Goal: Browse casually: Explore the website without a specific task or goal

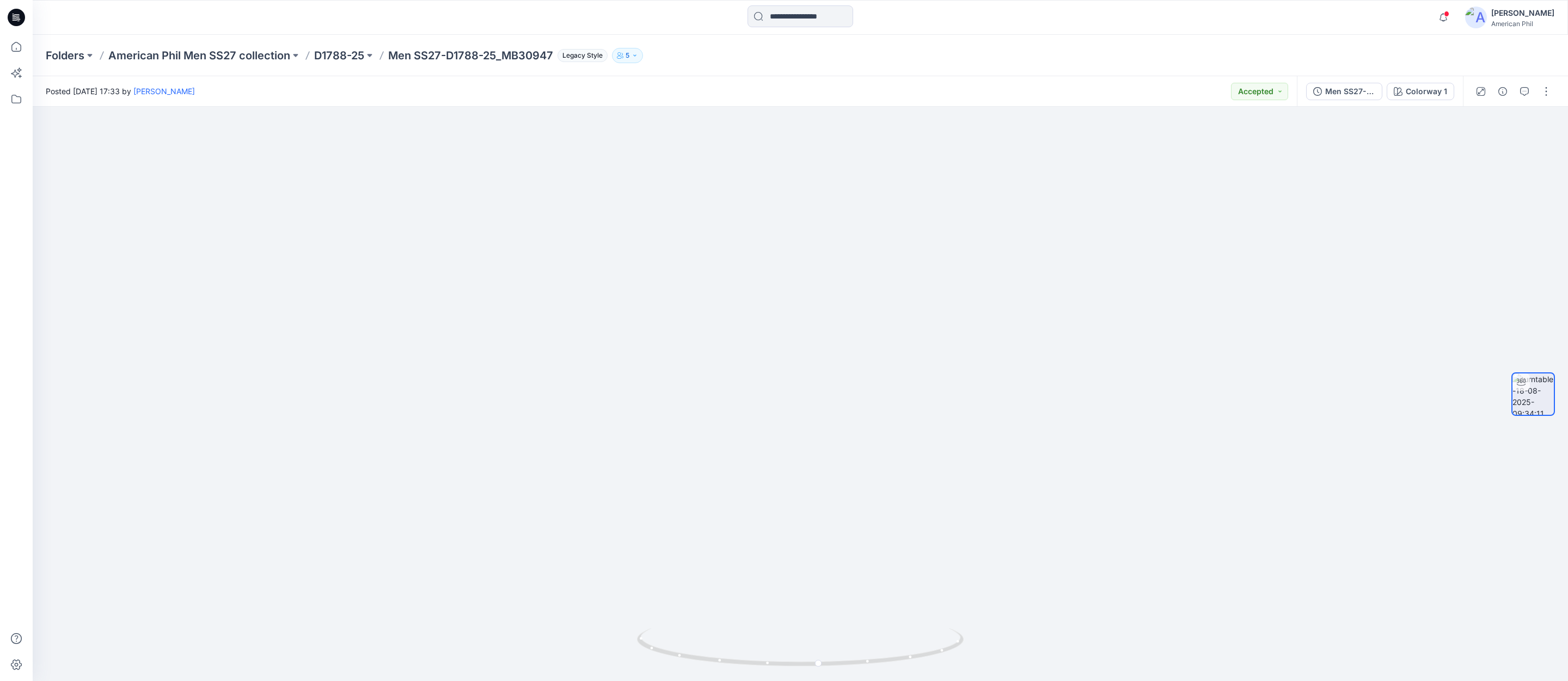
scroll to position [142, 0]
click at [1444, 15] on icon "button" at bounding box center [1443, 17] width 21 height 21
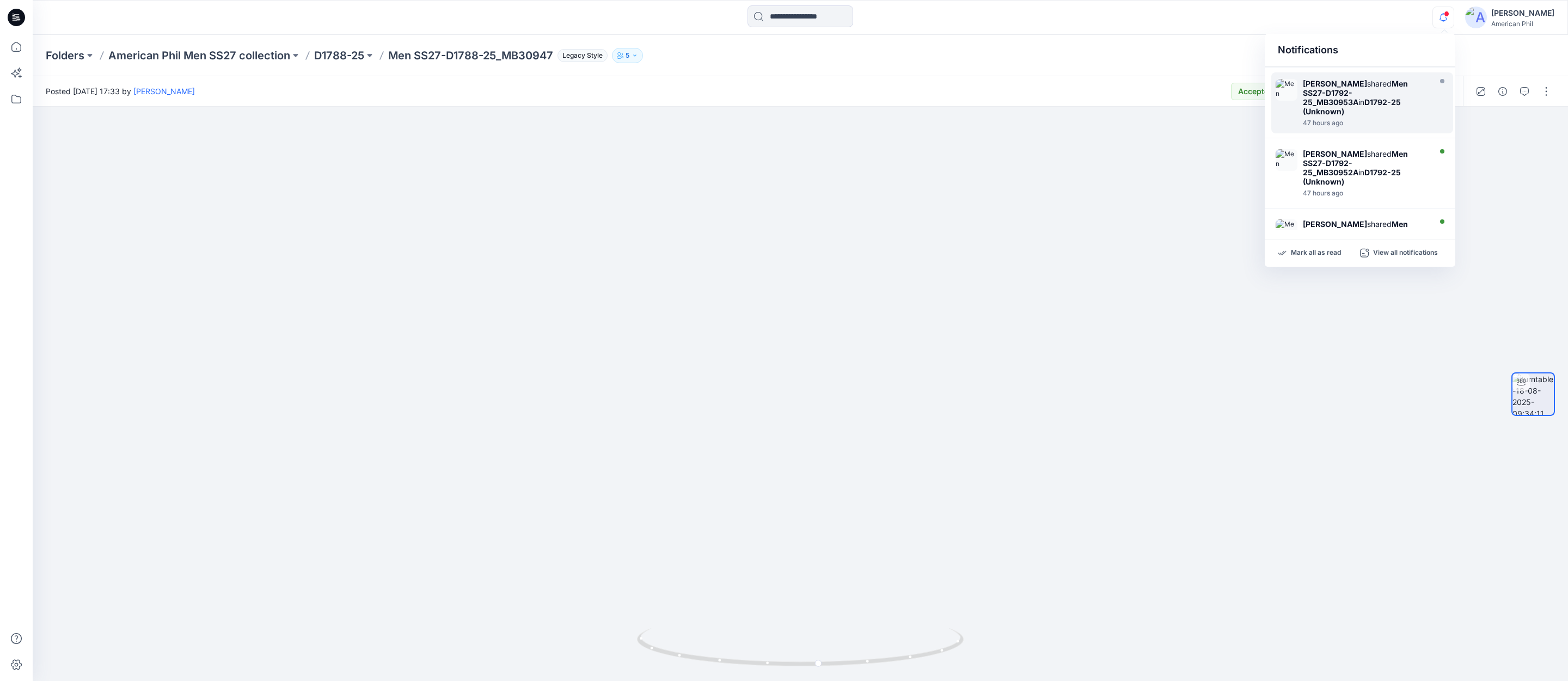
scroll to position [0, 0]
click at [204, 53] on p "American Phil Men SS27 collection" at bounding box center [199, 55] width 182 height 16
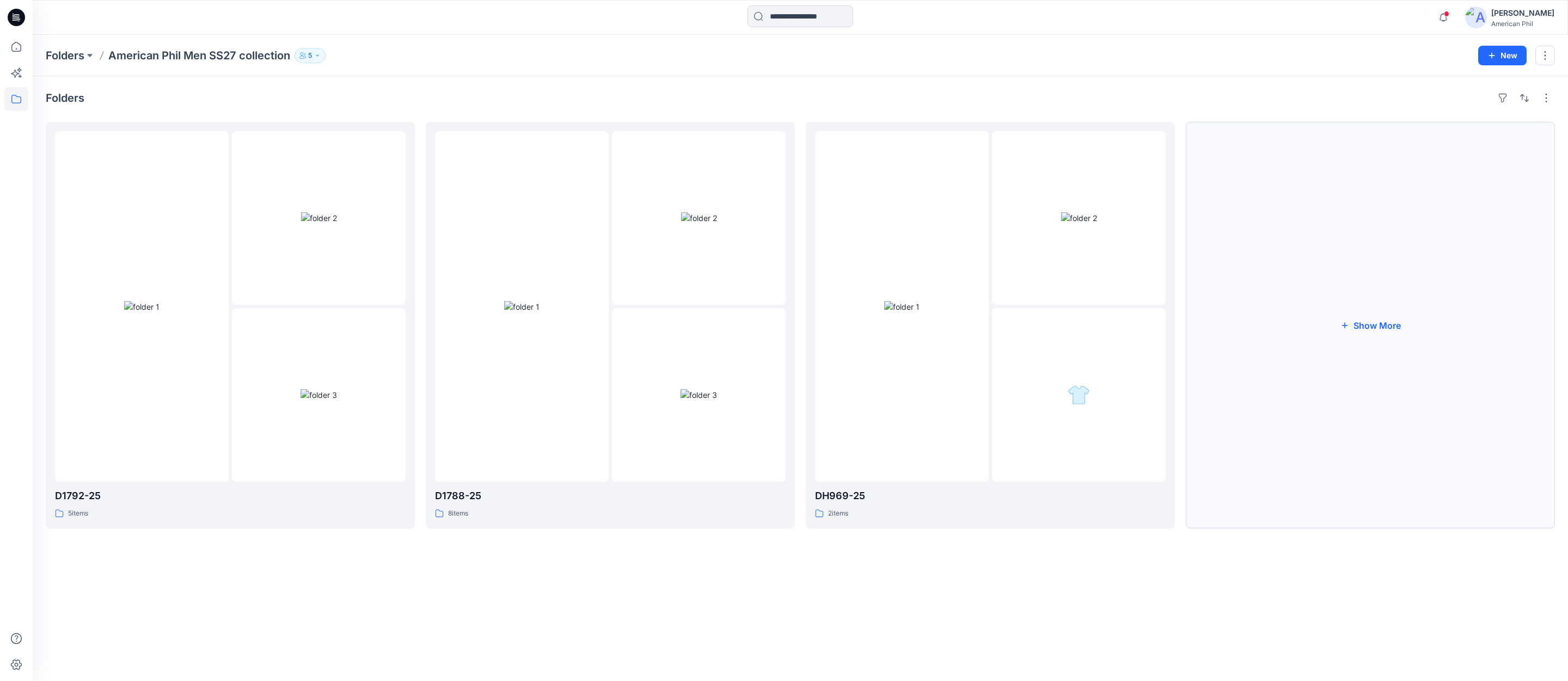
click at [1370, 328] on button "Show More" at bounding box center [1370, 325] width 369 height 407
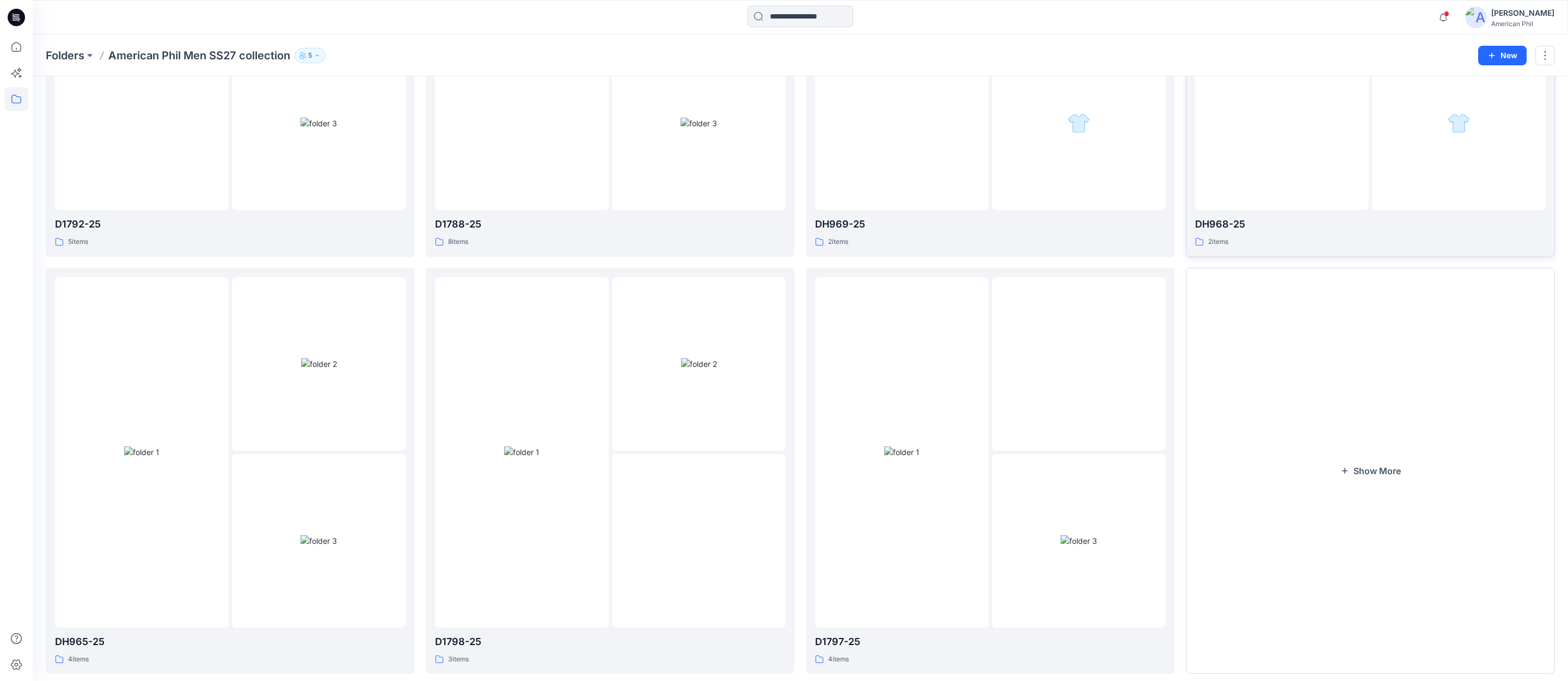
scroll to position [296, 0]
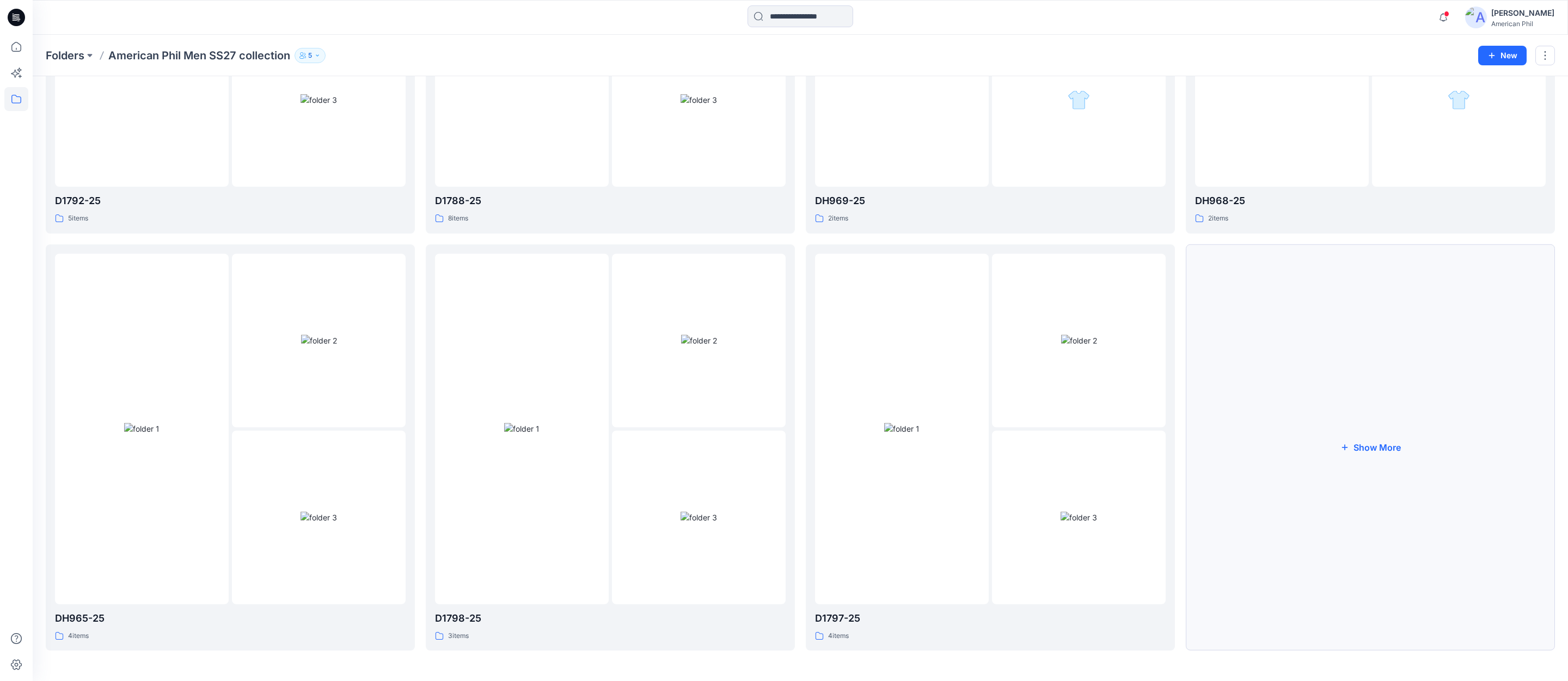
click at [1381, 447] on button "Show More" at bounding box center [1370, 447] width 369 height 407
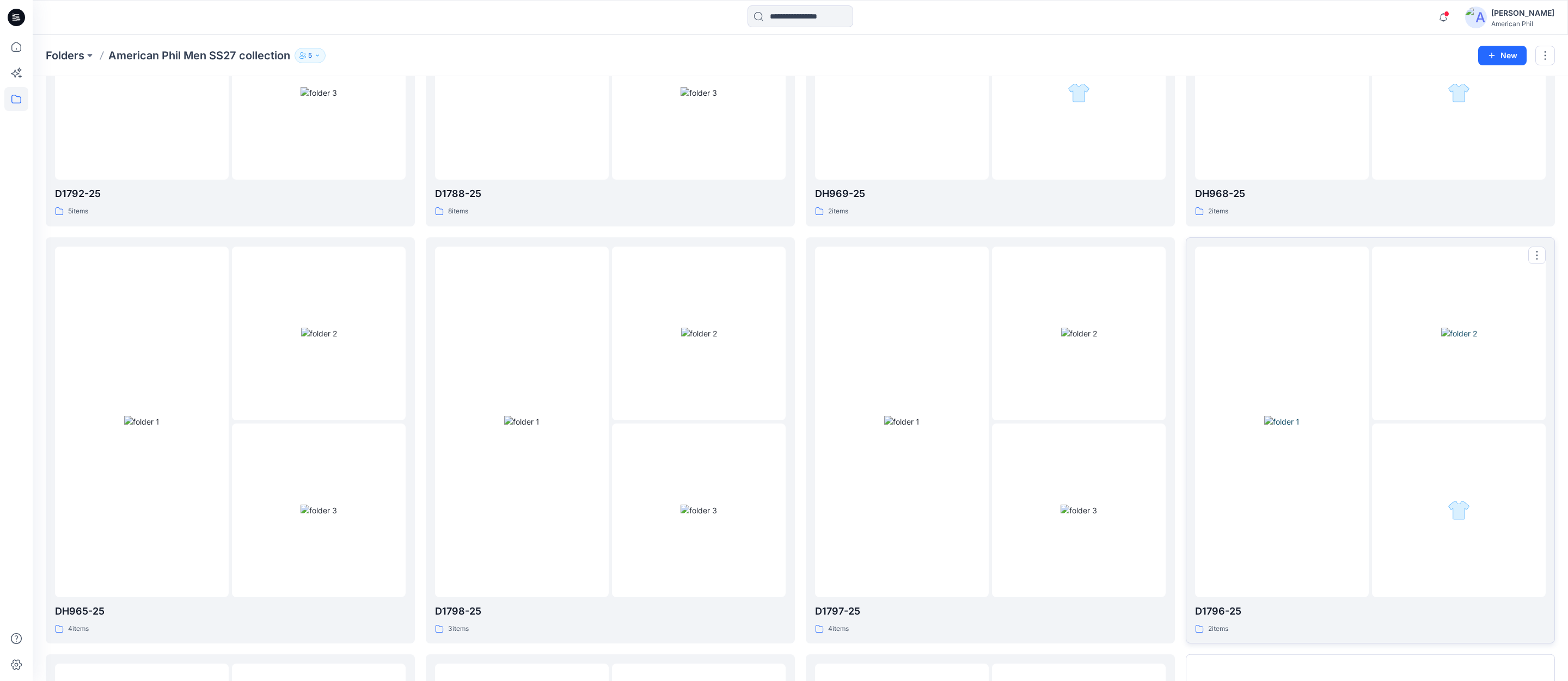
click at [1288, 425] on img at bounding box center [1282, 422] width 35 height 12
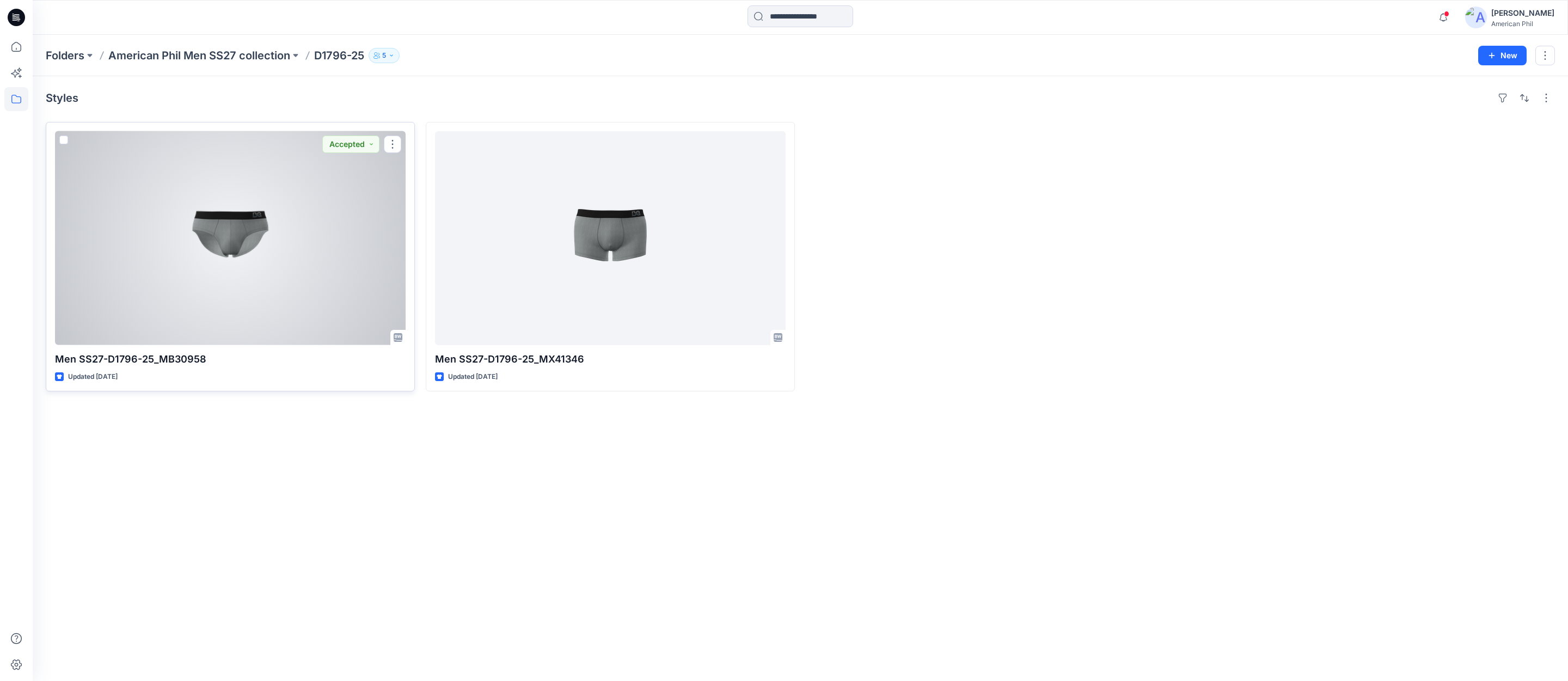
click at [233, 243] on div at bounding box center [230, 239] width 350 height 214
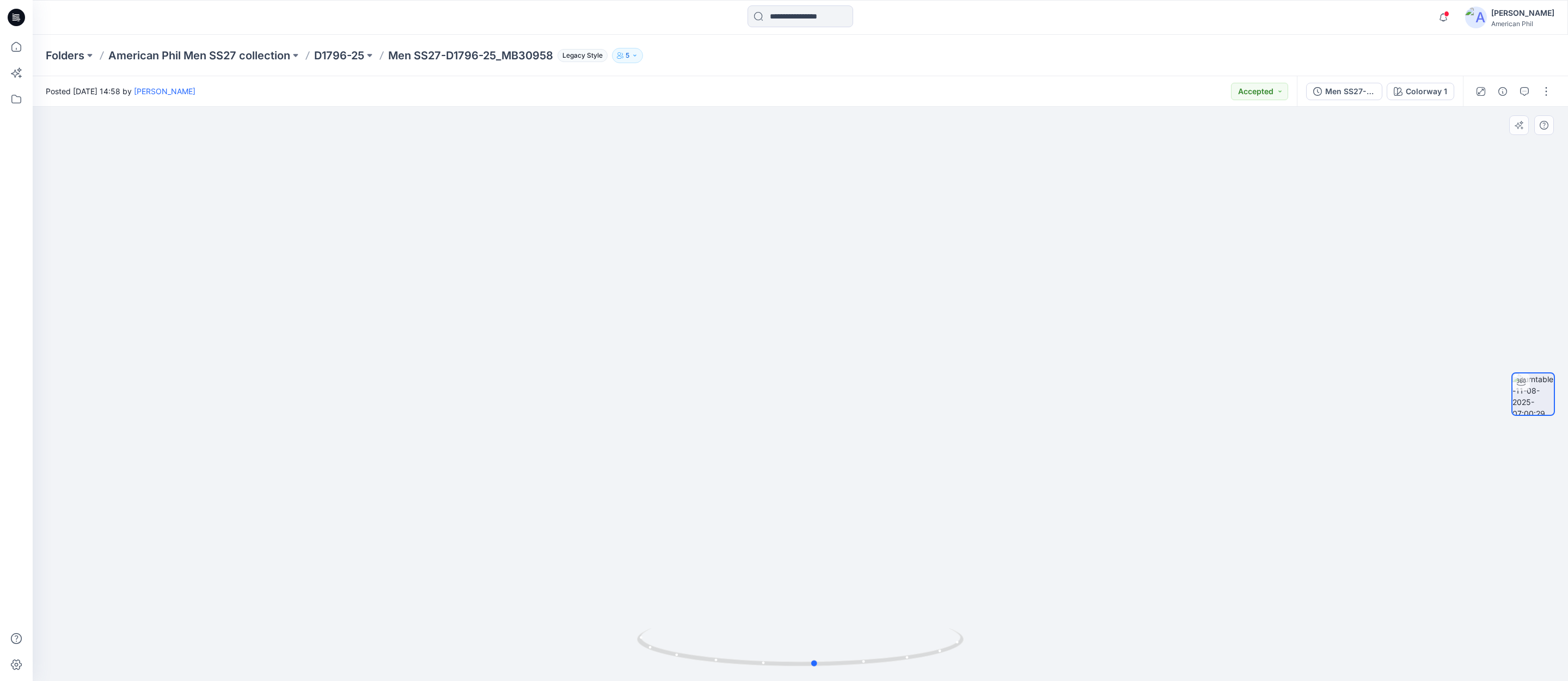
drag, startPoint x: 826, startPoint y: 646, endPoint x: 516, endPoint y: 617, distance: 311.4
click at [515, 617] on div at bounding box center [800, 394] width 1535 height 575
